Goal: Navigation & Orientation: Find specific page/section

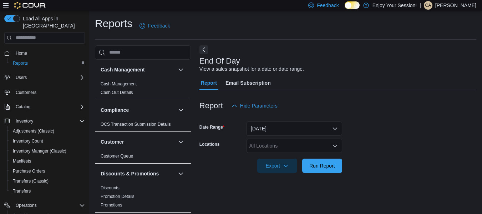
scroll to position [12, 0]
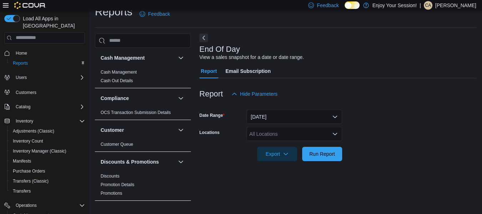
click at [34, 48] on span "Home" at bounding box center [49, 52] width 72 height 9
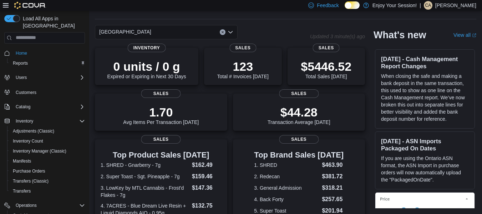
scroll to position [198, 0]
